Goal: Entertainment & Leisure: Consume media (video, audio)

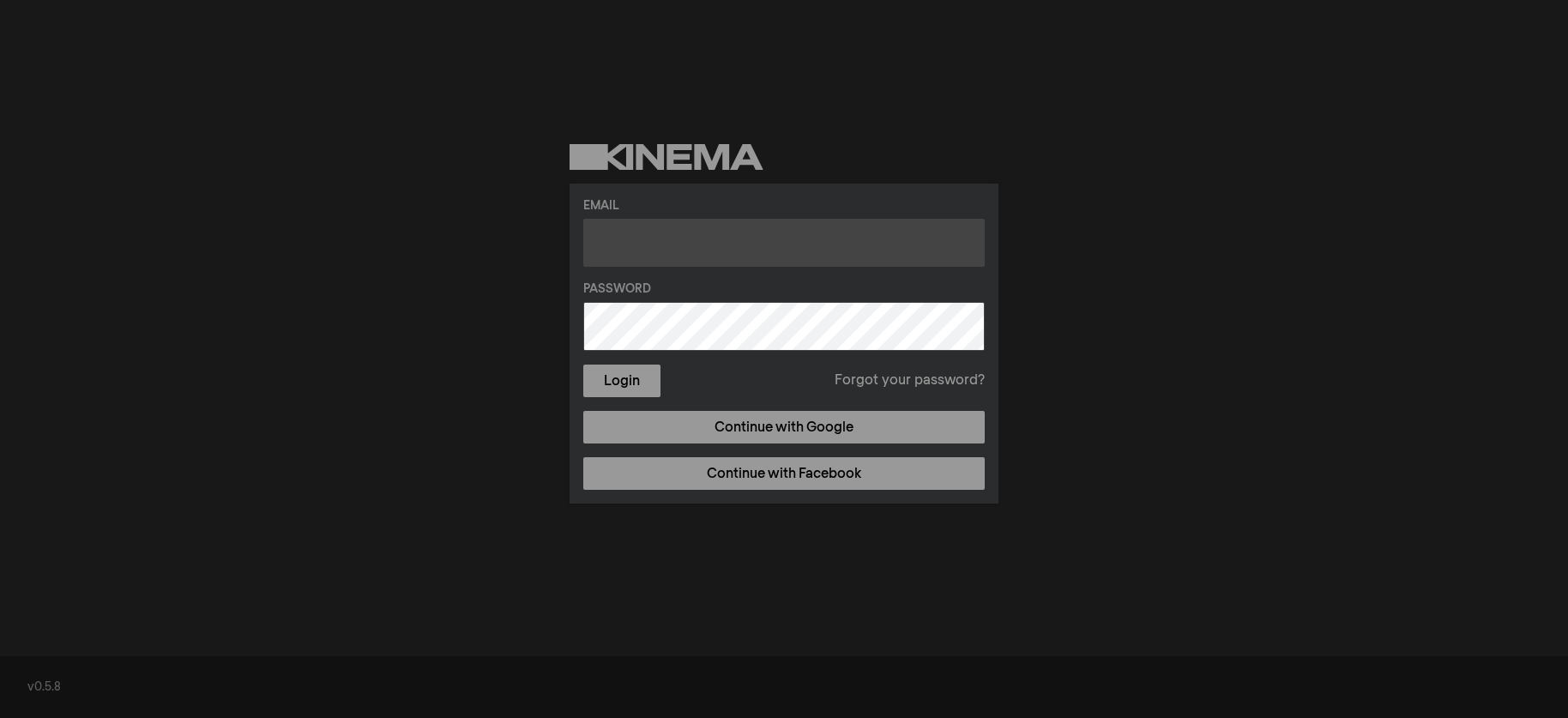
click at [609, 236] on input "text" at bounding box center [784, 243] width 402 height 48
type input "helloparadisoubud@gmail.com"
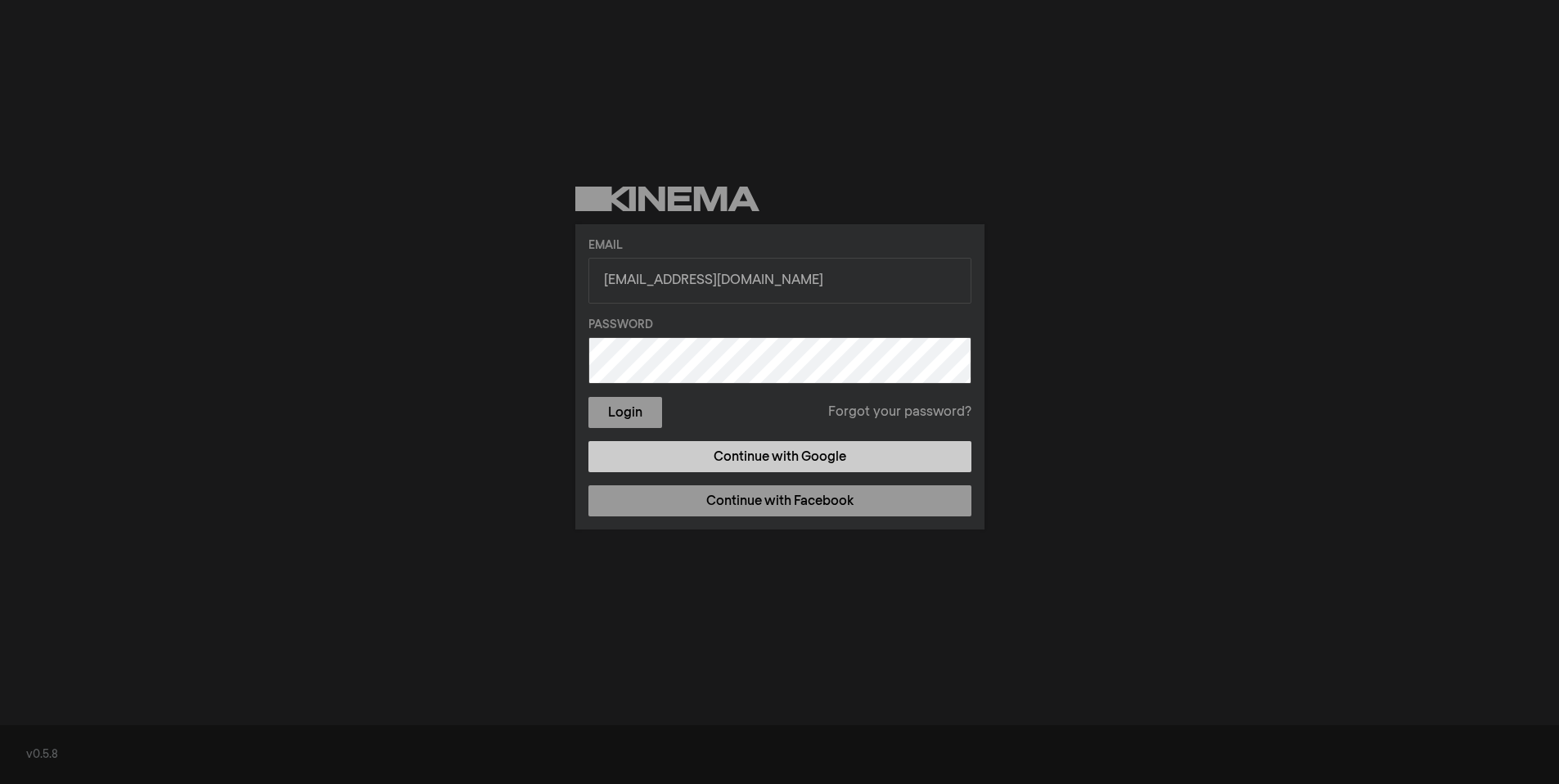
click at [762, 470] on link "Continue with Google" at bounding box center [780, 456] width 383 height 31
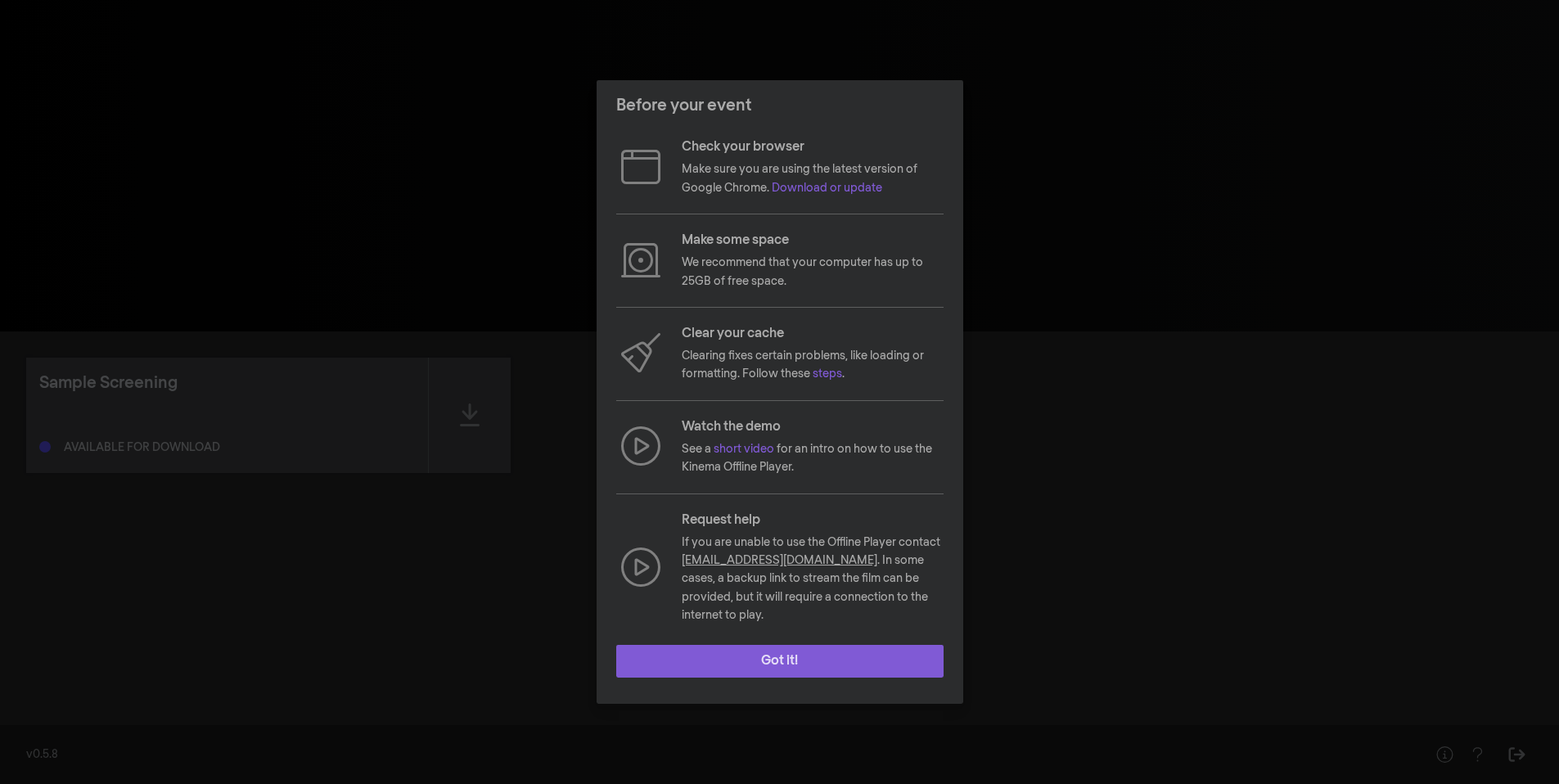
click at [767, 655] on button "Got it!" at bounding box center [780, 661] width 328 height 33
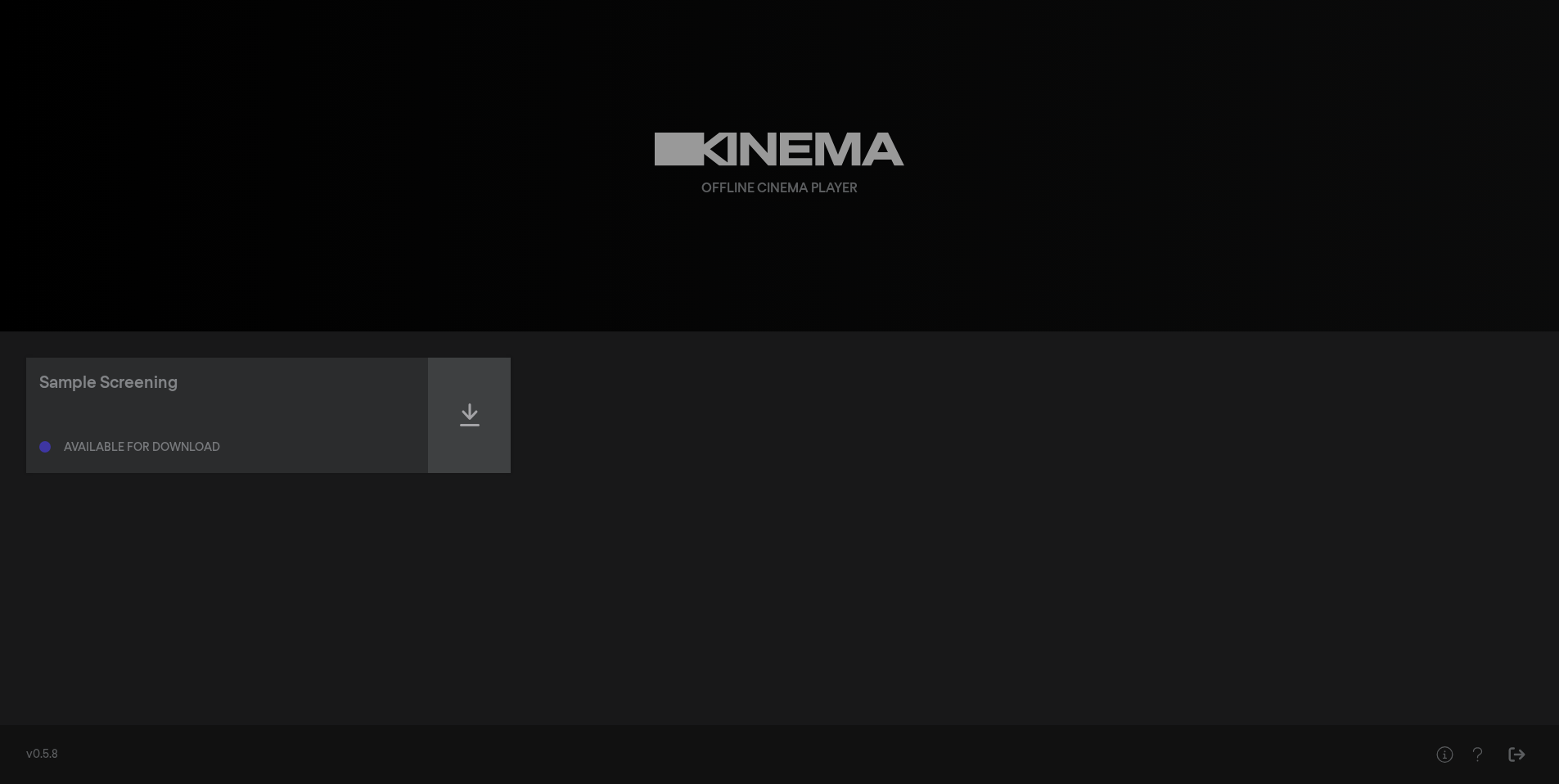
click at [456, 428] on div at bounding box center [470, 416] width 82 height 115
click at [454, 431] on div at bounding box center [470, 416] width 82 height 115
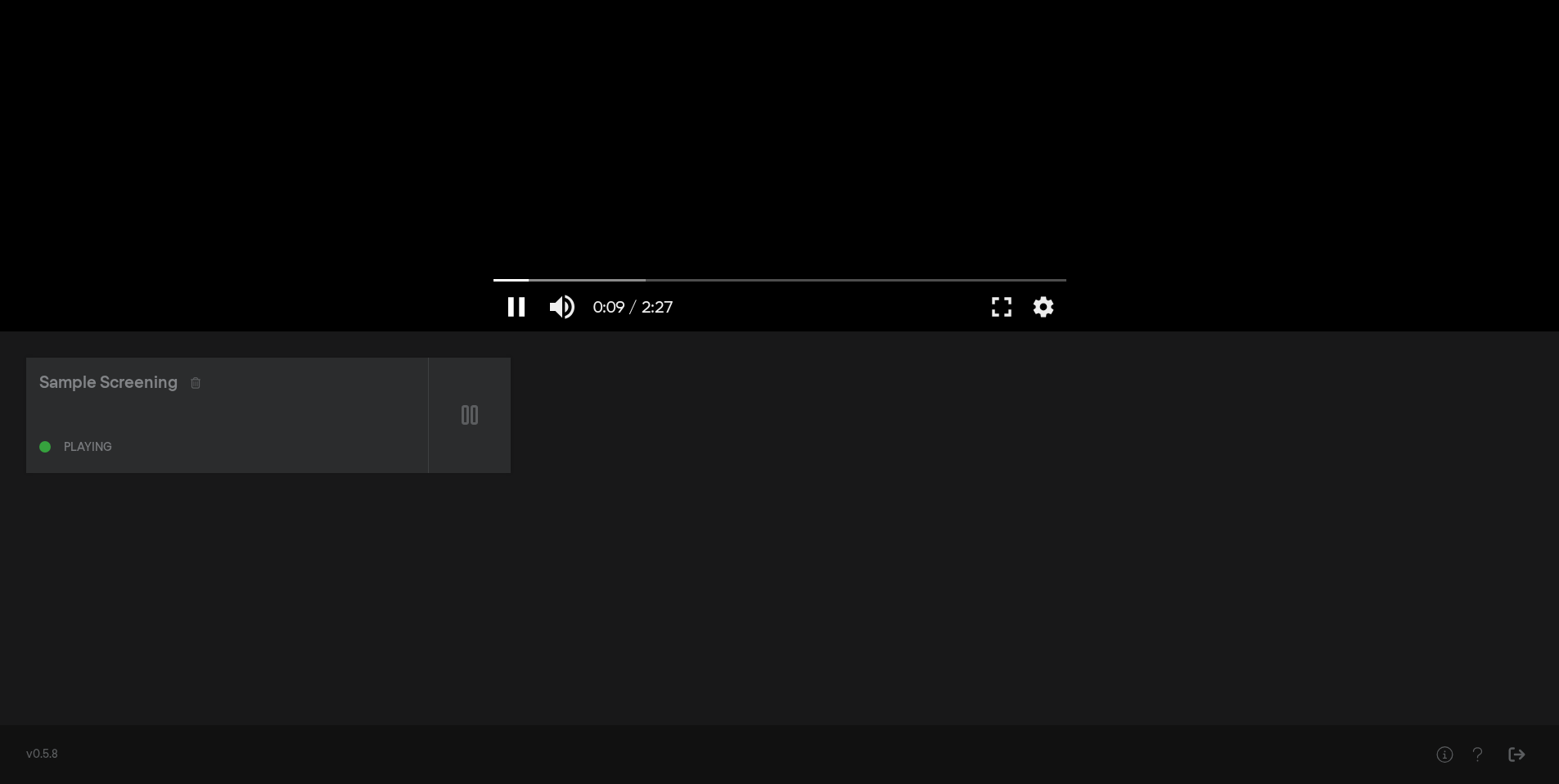
click at [516, 299] on button "pause" at bounding box center [516, 307] width 46 height 49
type input "9.267687"
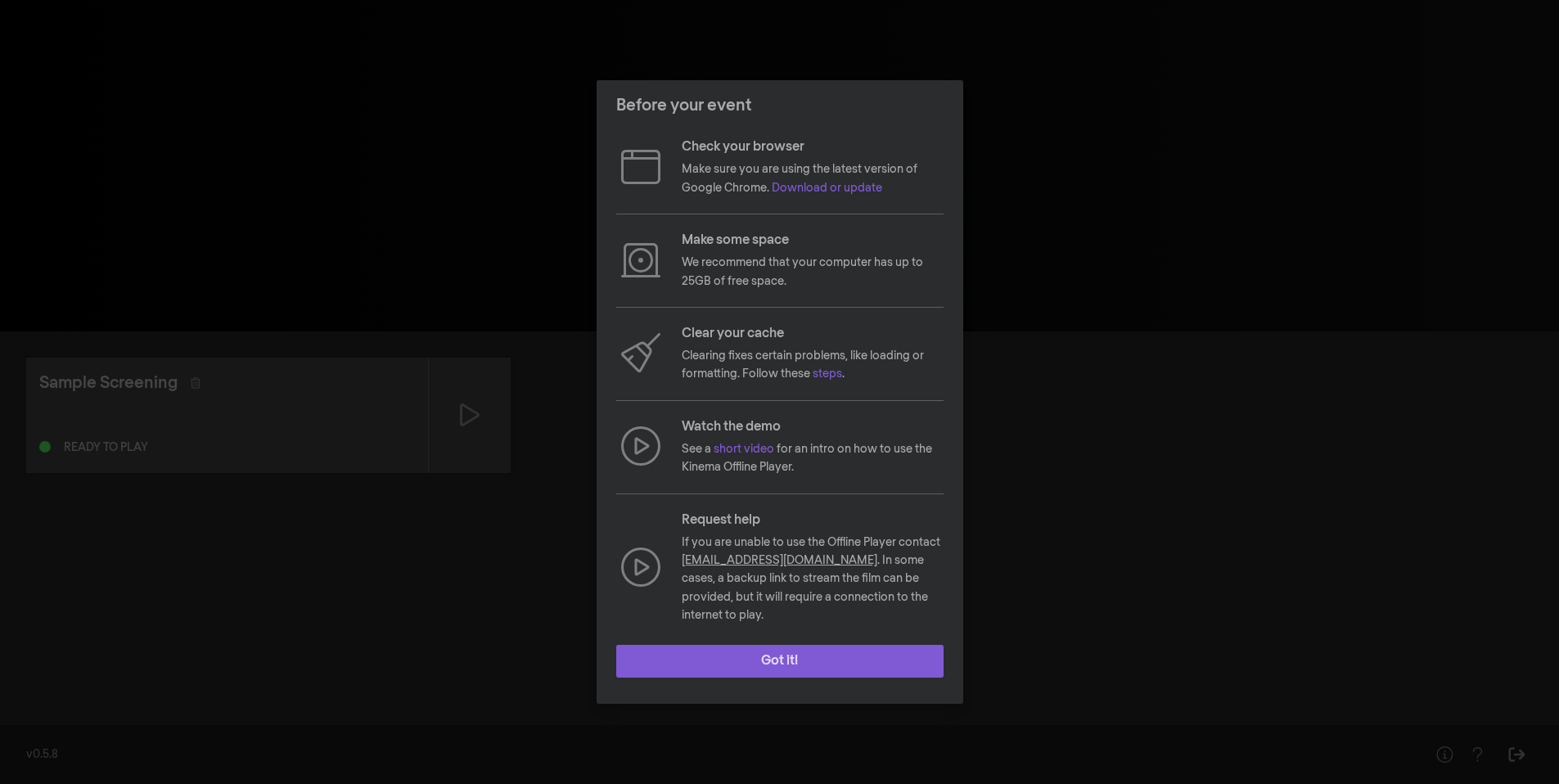
click at [825, 658] on button "Got it!" at bounding box center [780, 661] width 328 height 33
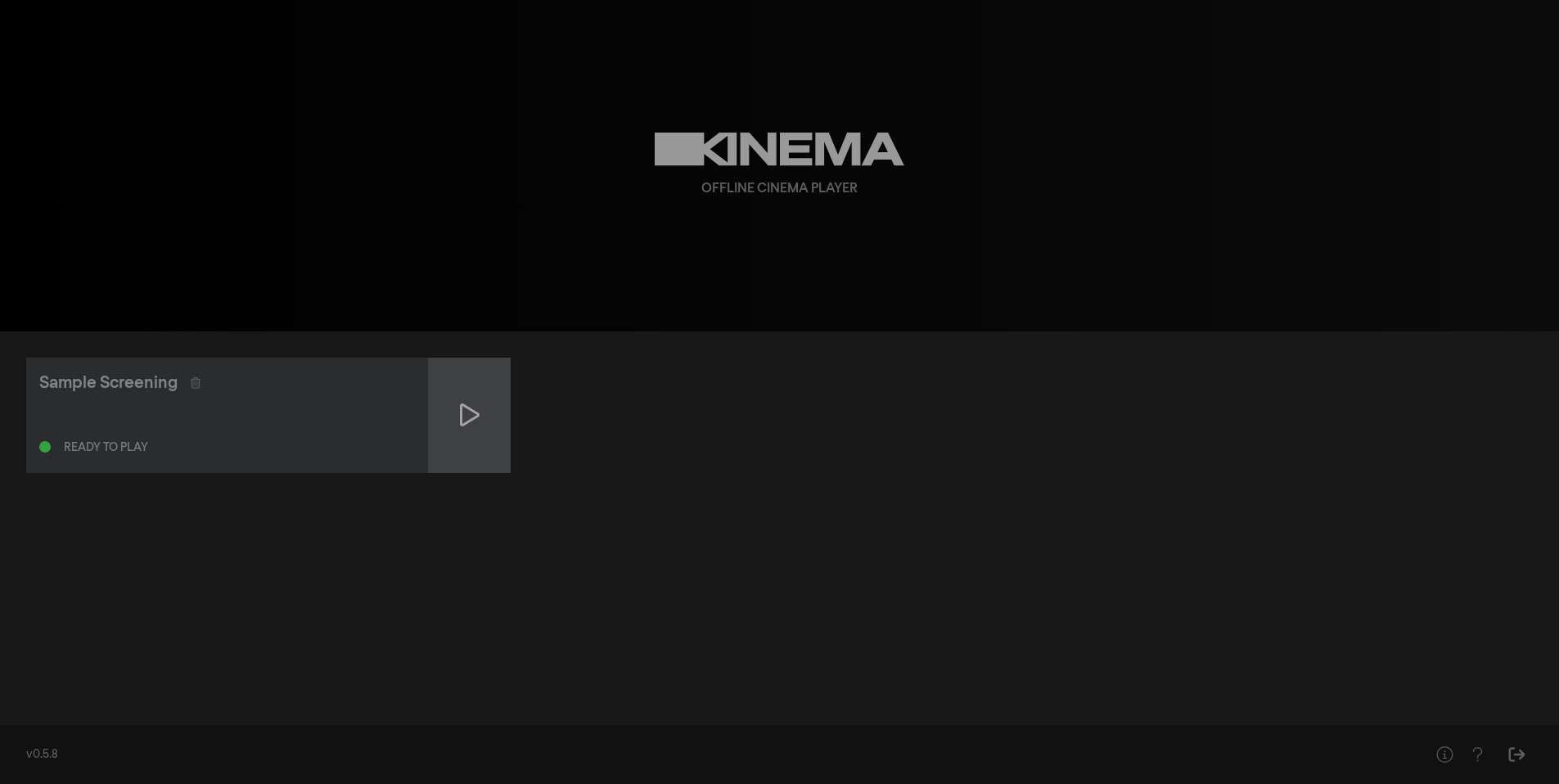
click at [490, 425] on div at bounding box center [470, 416] width 82 height 115
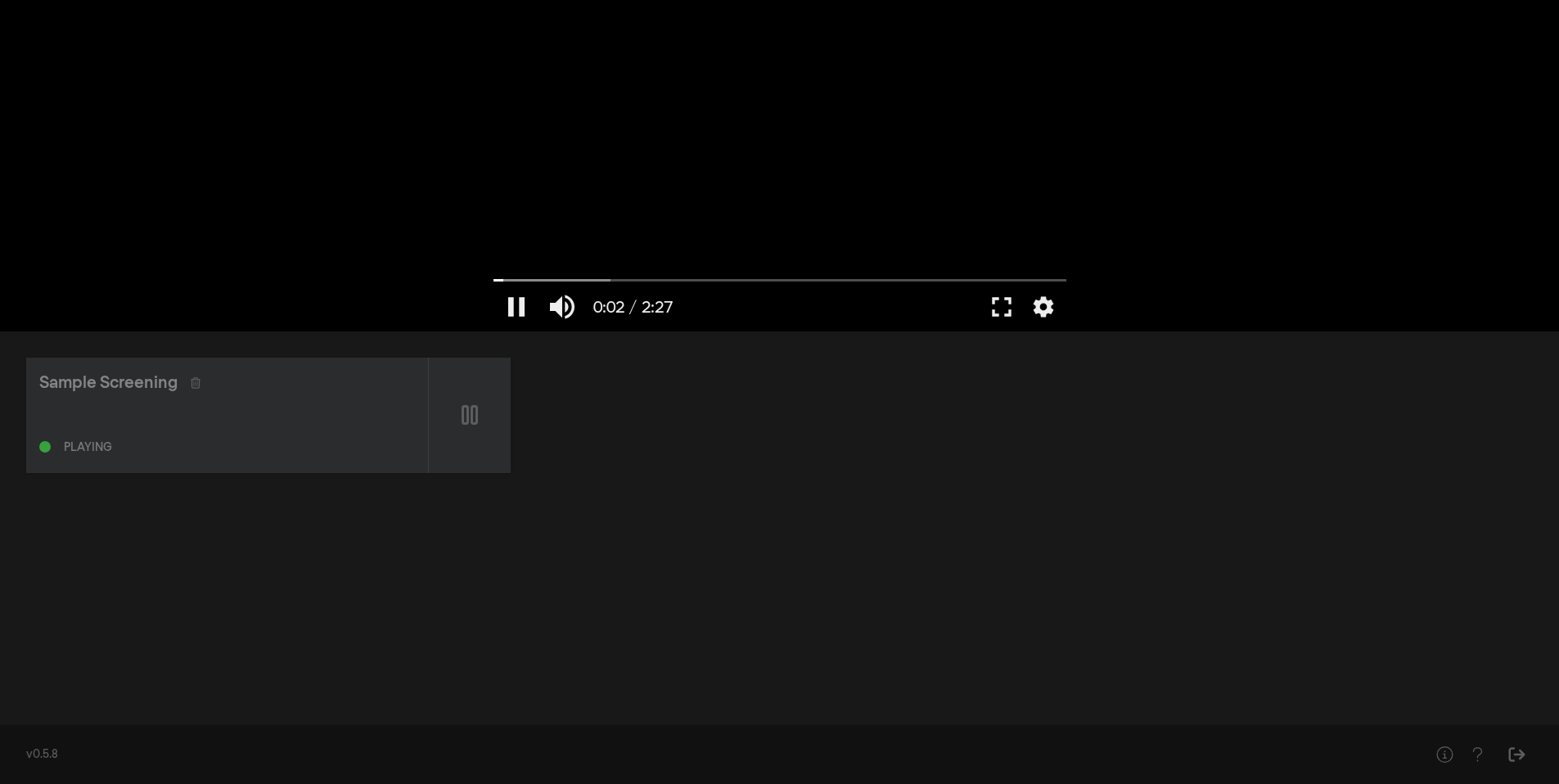
click at [761, 270] on div at bounding box center [780, 166] width 589 height 331
click at [765, 280] on input "Seek" at bounding box center [780, 280] width 573 height 10
type input "69.85358"
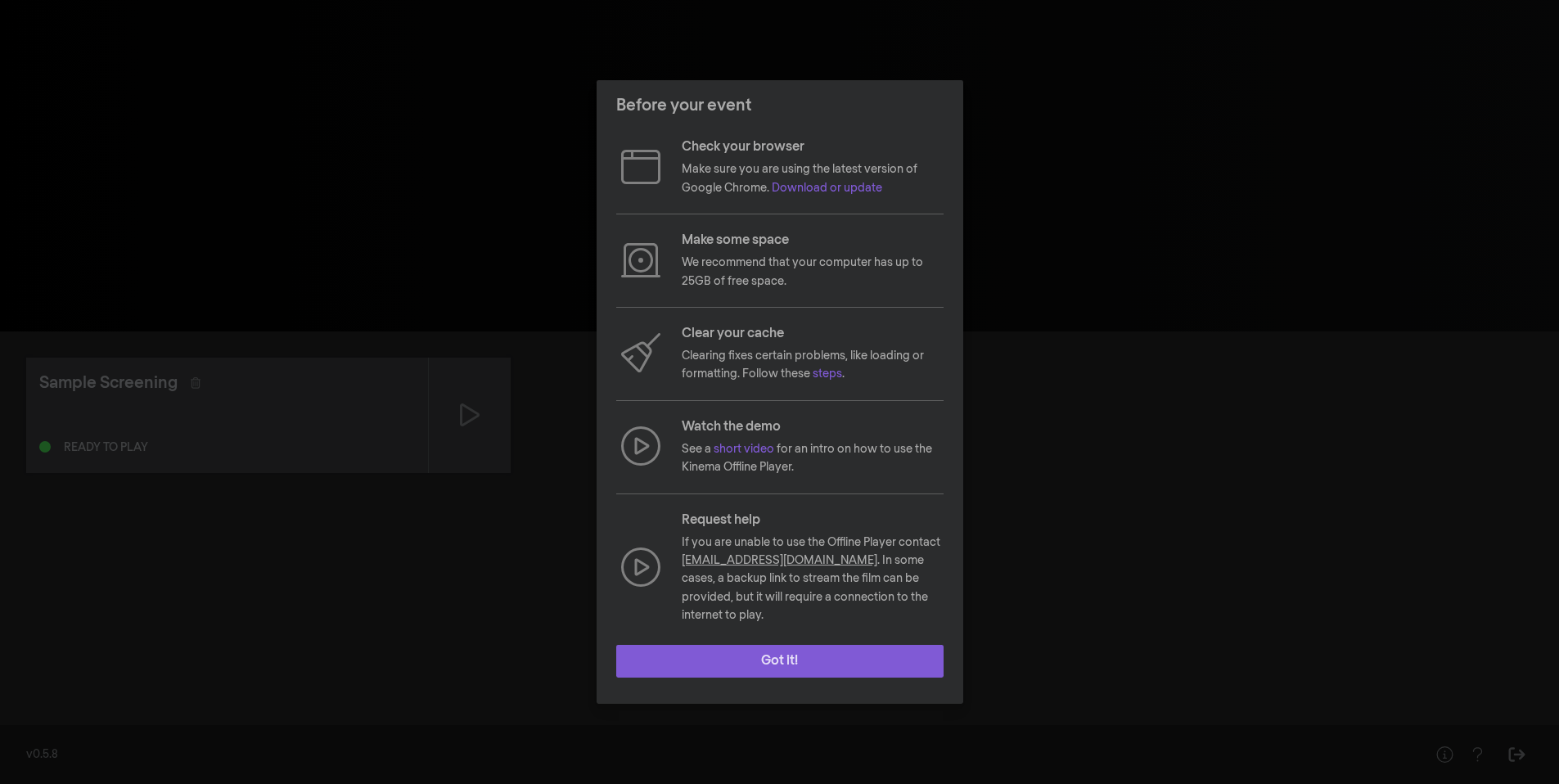
click at [760, 650] on button "Got it!" at bounding box center [780, 661] width 328 height 33
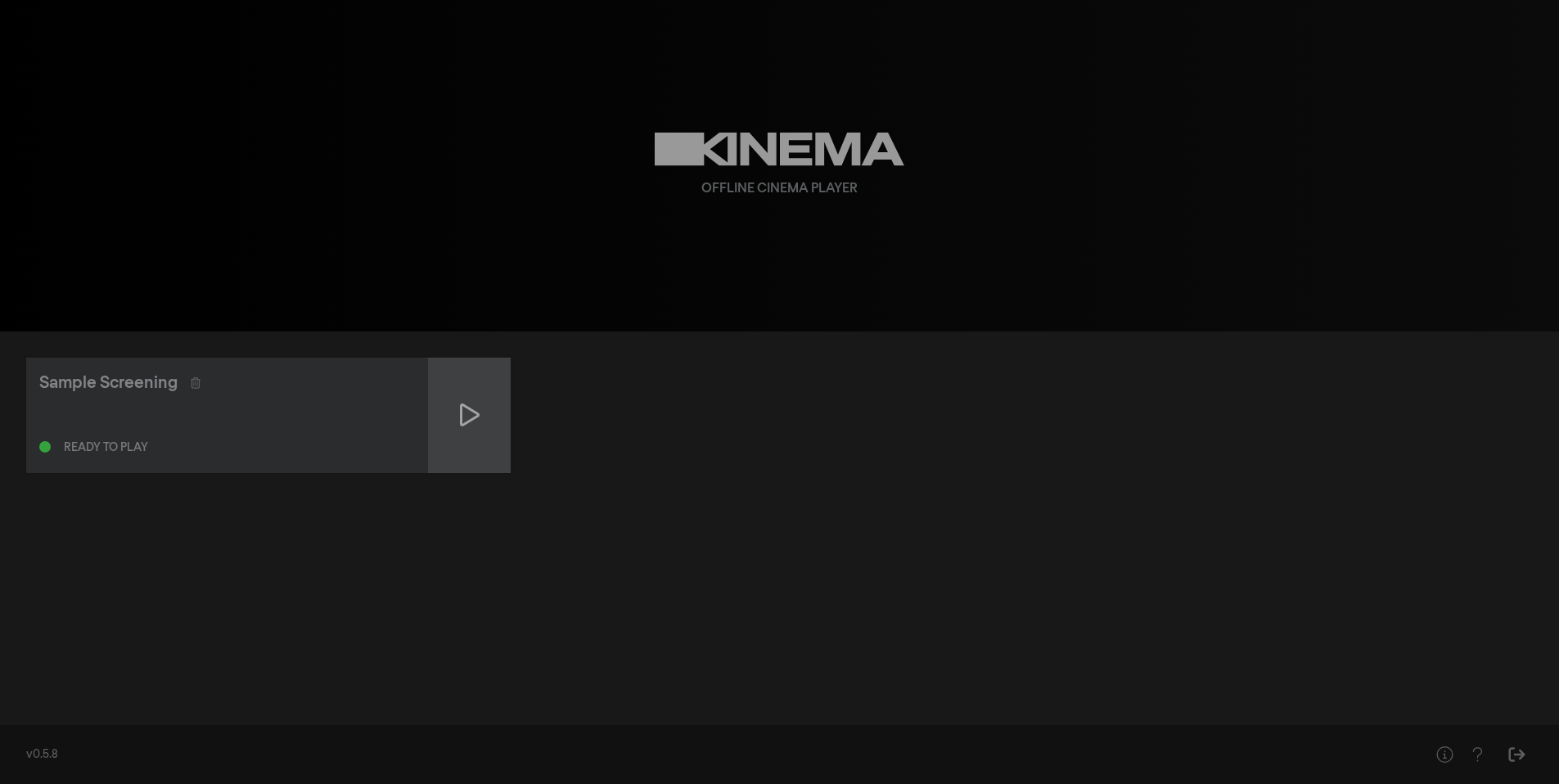
click at [481, 418] on div at bounding box center [470, 416] width 82 height 115
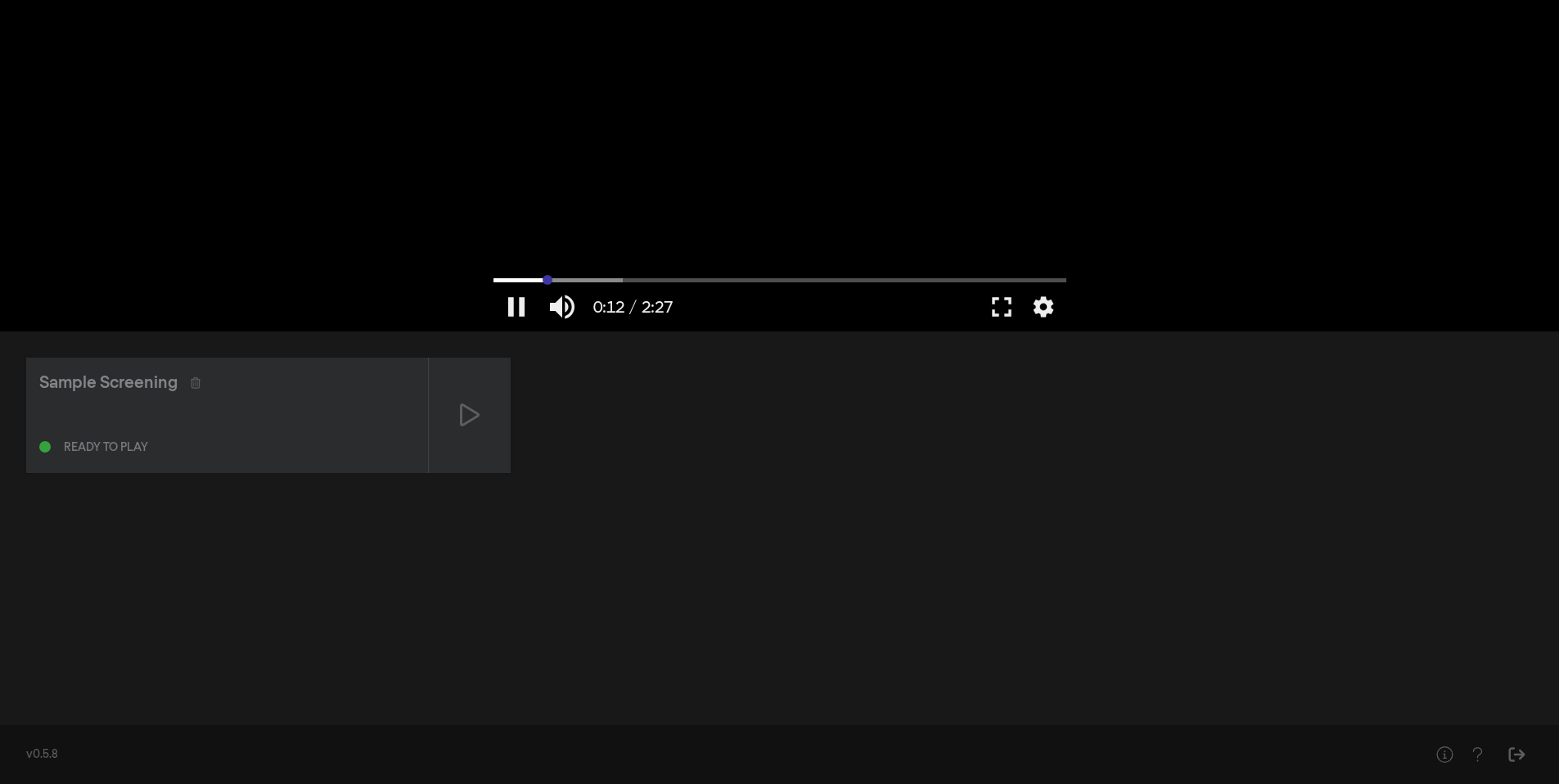
click at [547, 280] on input "Seek" at bounding box center [780, 280] width 573 height 10
click at [519, 312] on button "pause" at bounding box center [516, 307] width 46 height 49
type input "14.243221"
click at [105, 426] on div at bounding box center [227, 418] width 376 height 19
click at [1513, 756] on icon "Sign Out" at bounding box center [1516, 754] width 20 height 17
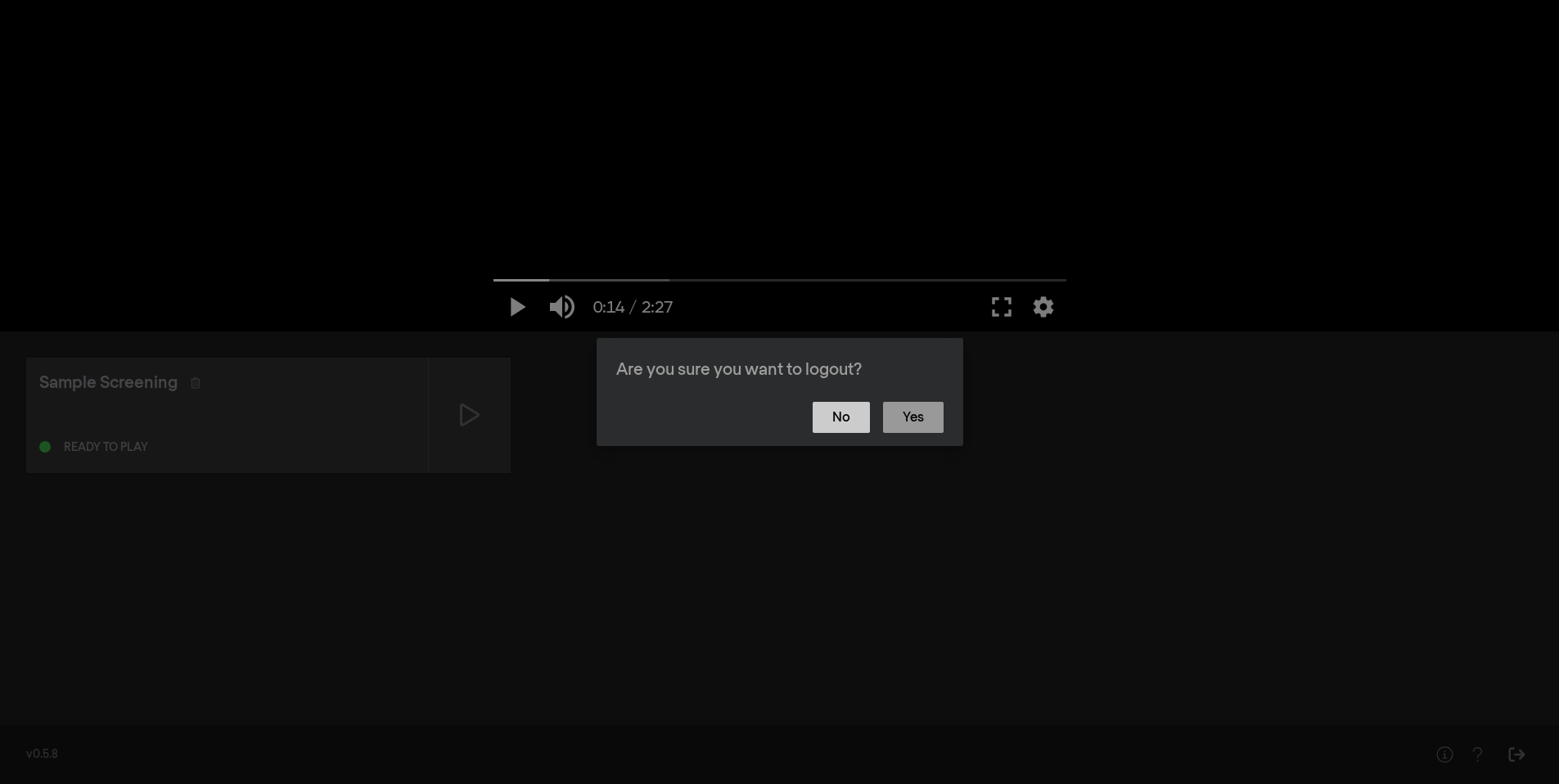
click at [842, 430] on button "No" at bounding box center [842, 417] width 58 height 31
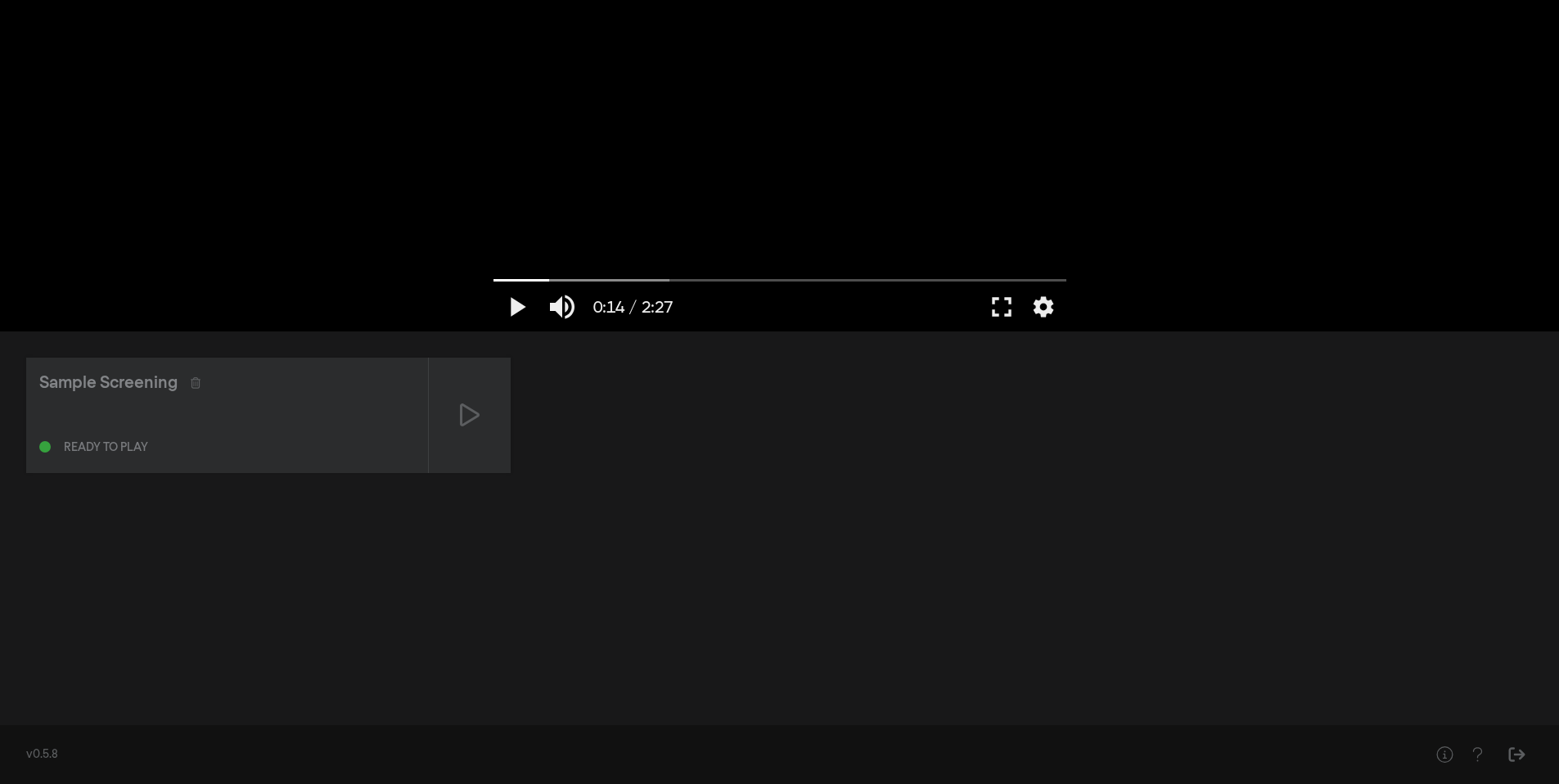
click at [204, 615] on div "Sample Screening Ready to play" at bounding box center [779, 522] width 1559 height 382
click at [205, 615] on div "Sample Screening Ready to play" at bounding box center [779, 522] width 1559 height 382
click at [735, 452] on div "Sample Screening Ready to play" at bounding box center [779, 416] width 1507 height 115
drag, startPoint x: 735, startPoint y: 451, endPoint x: 972, endPoint y: 416, distance: 239.6
click at [735, 451] on div "Sample Screening Ready to play" at bounding box center [779, 416] width 1507 height 115
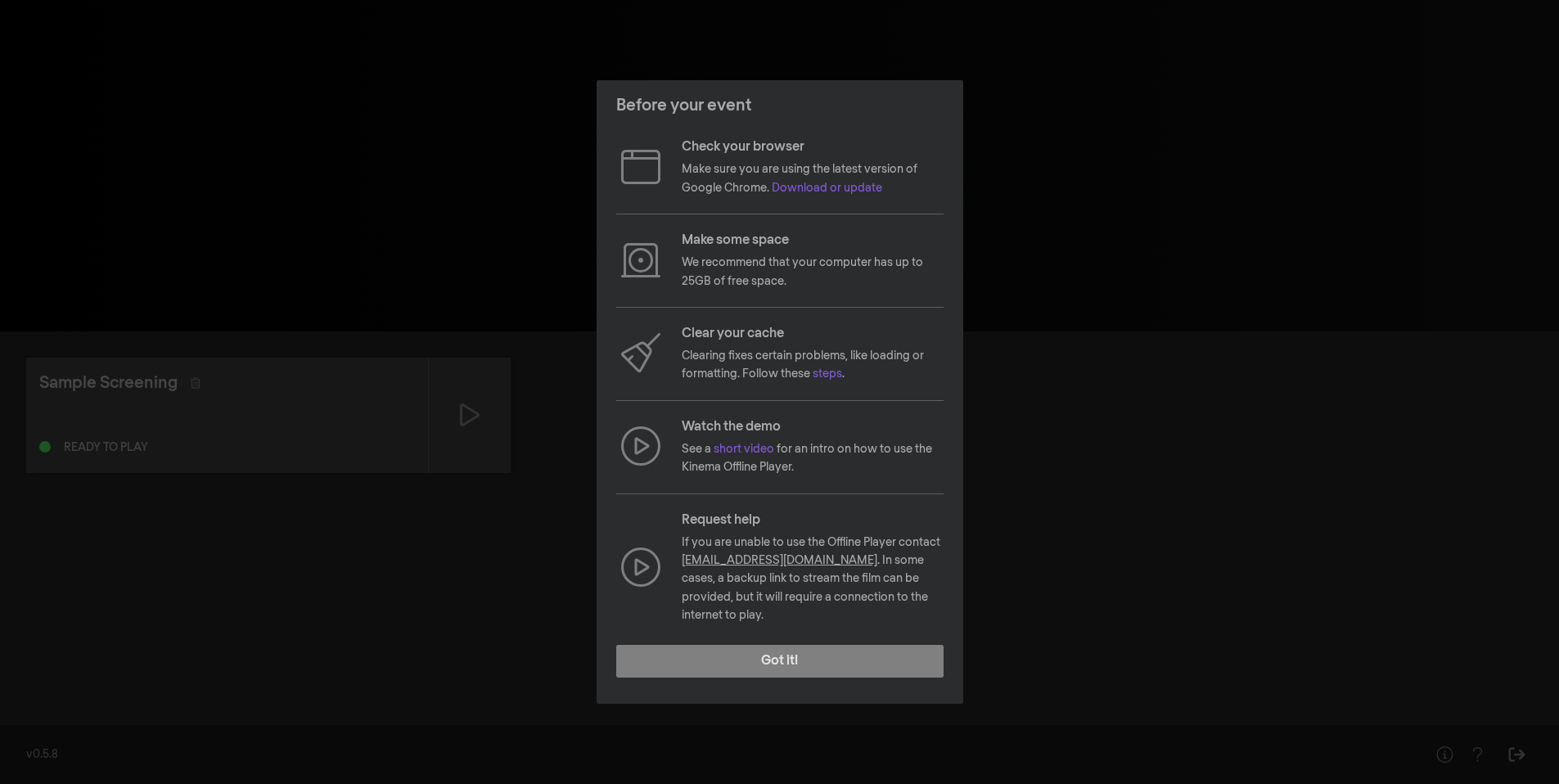
click at [734, 157] on p "Check your browser" at bounding box center [812, 147] width 262 height 20
click at [781, 654] on button "Got it!" at bounding box center [780, 661] width 328 height 33
